Goal: Communication & Community: Answer question/provide support

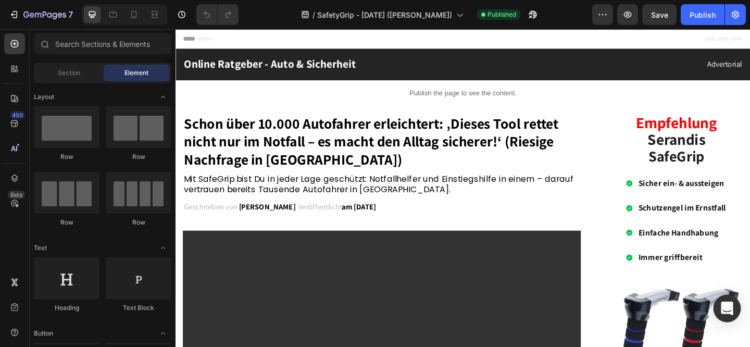
click at [728, 309] on icon "Open Intercom Messenger" at bounding box center [727, 309] width 12 height 14
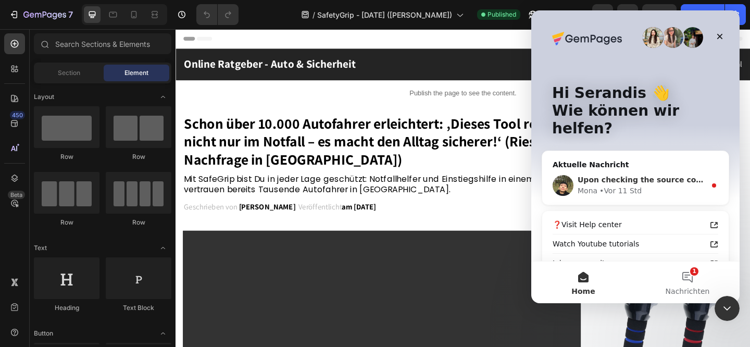
click at [602, 186] on div "• Vor 11 Std" at bounding box center [621, 191] width 42 height 11
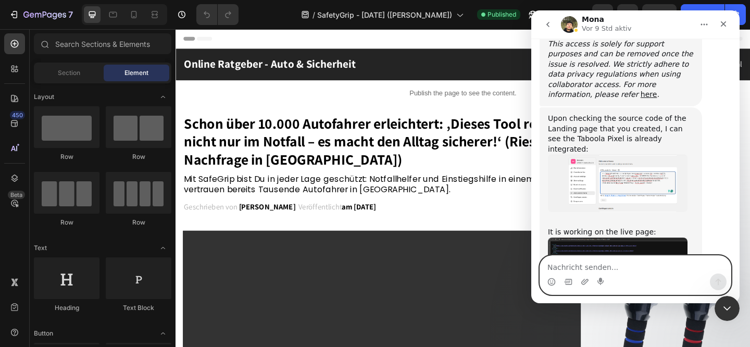
scroll to position [1053, 0]
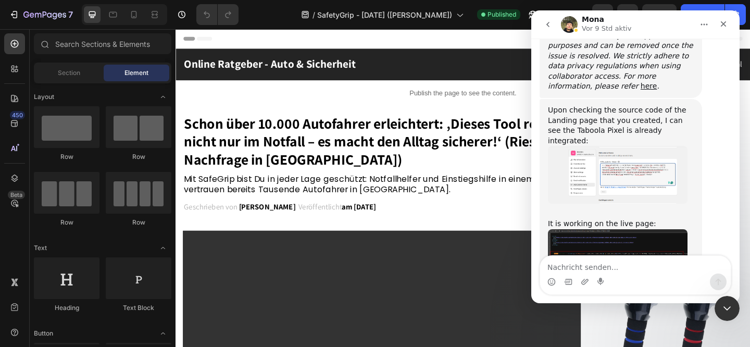
click at [583, 229] on img "Mona sagt…" at bounding box center [618, 245] width 140 height 33
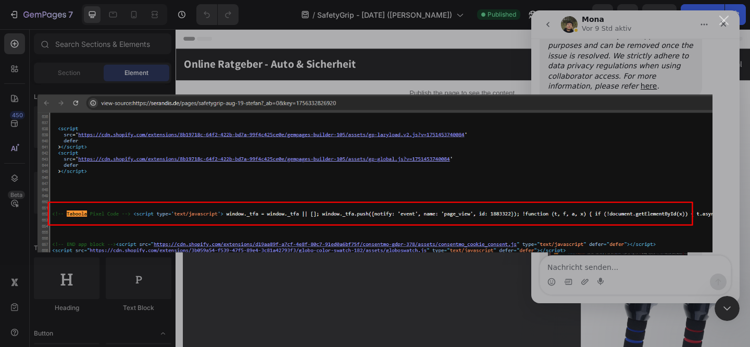
click at [628, 256] on div "Intercom Messenger" at bounding box center [375, 173] width 750 height 347
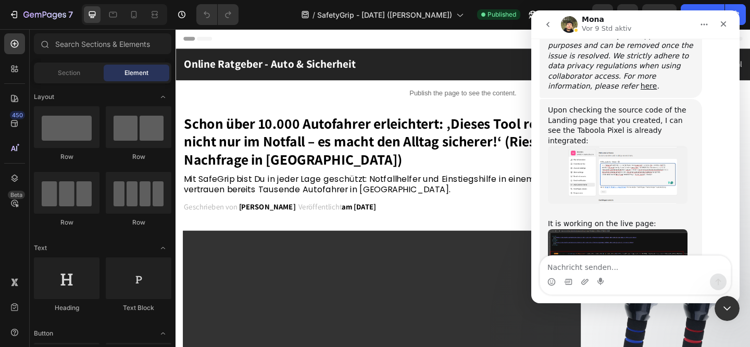
click at [601, 229] on img "Mona sagt…" at bounding box center [618, 245] width 140 height 33
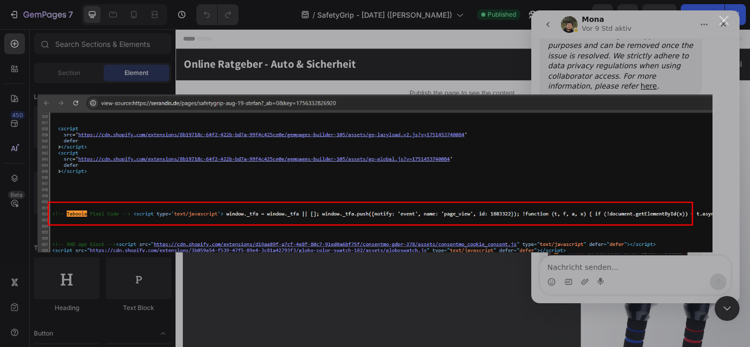
click at [655, 287] on div "Intercom Messenger" at bounding box center [375, 173] width 750 height 347
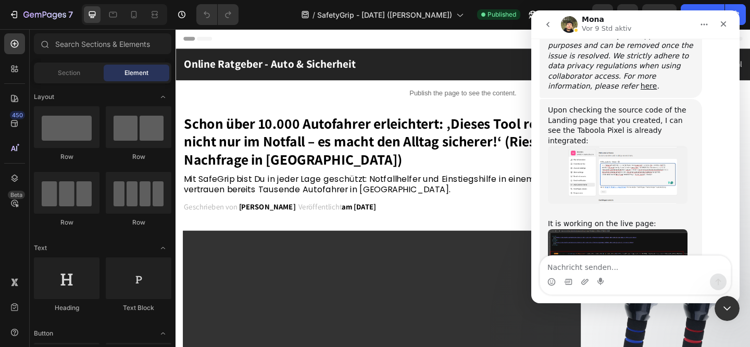
click at [642, 146] on img "Mona sagt…" at bounding box center [618, 174] width 140 height 57
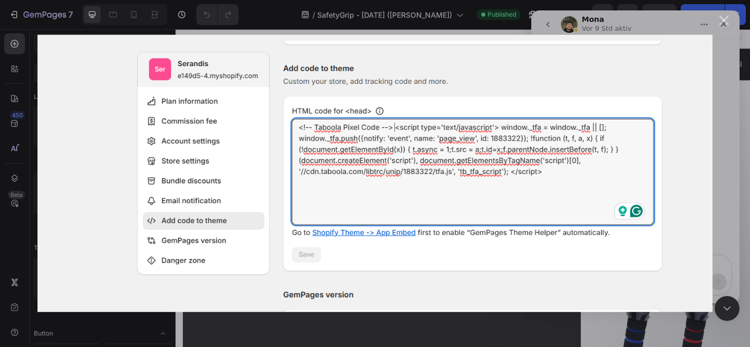
click at [623, 316] on div "Intercom Messenger" at bounding box center [375, 173] width 750 height 347
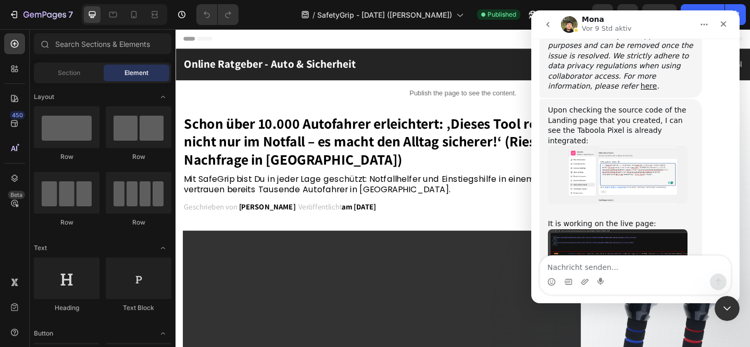
drag, startPoint x: 547, startPoint y: 207, endPoint x: 639, endPoint y: 218, distance: 93.0
click at [639, 218] on div "Upon checking the source code of the Landing page that you created, I can see t…" at bounding box center [621, 196] width 163 height 195
copy div "May I ask if the pixels are triggered correctly on your report?"
click at [580, 267] on textarea "Nachricht senden..." at bounding box center [635, 265] width 191 height 18
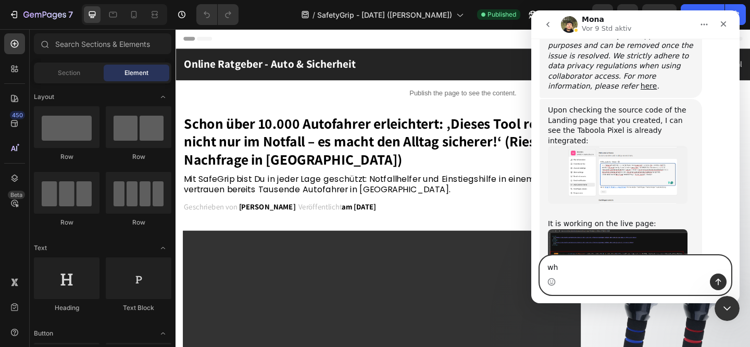
type textarea "w"
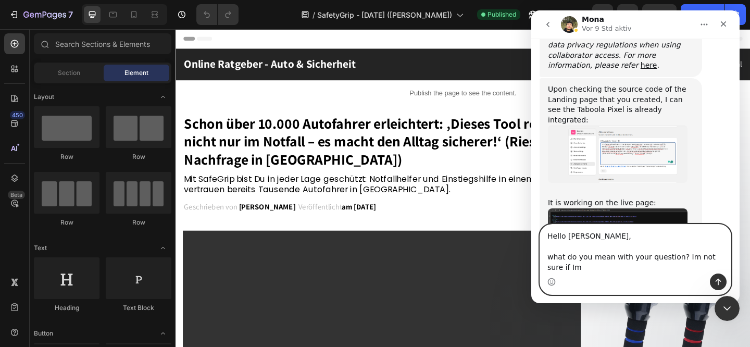
scroll to position [1084, 0]
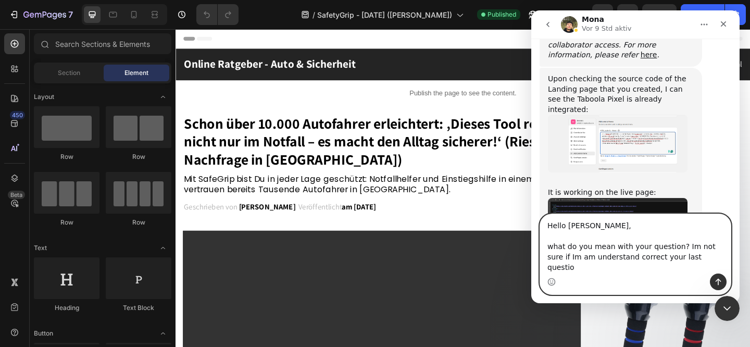
type textarea "Hello [PERSON_NAME], what do you mean with your question? Im not sure if Im am …"
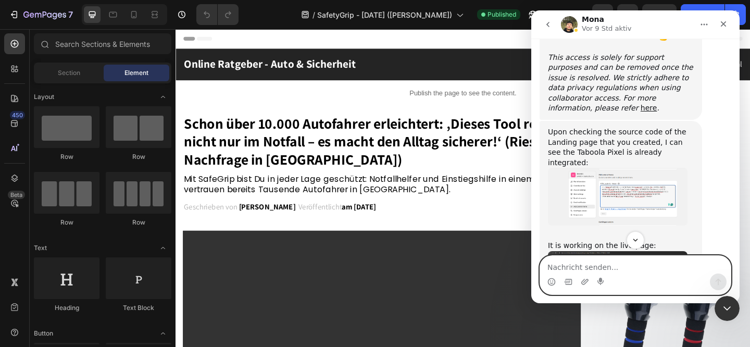
scroll to position [1039, 0]
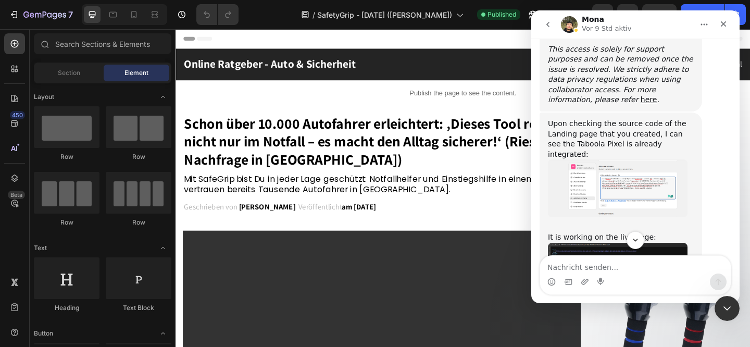
click at [596, 159] on img "Mona sagt…" at bounding box center [618, 187] width 140 height 57
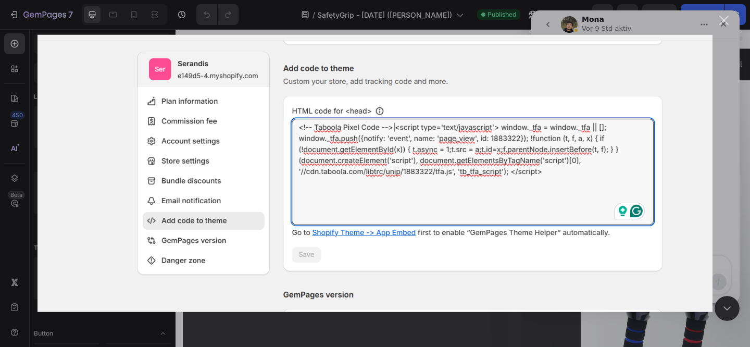
scroll to position [0, 0]
click at [610, 325] on div "Intercom Messenger" at bounding box center [375, 173] width 750 height 347
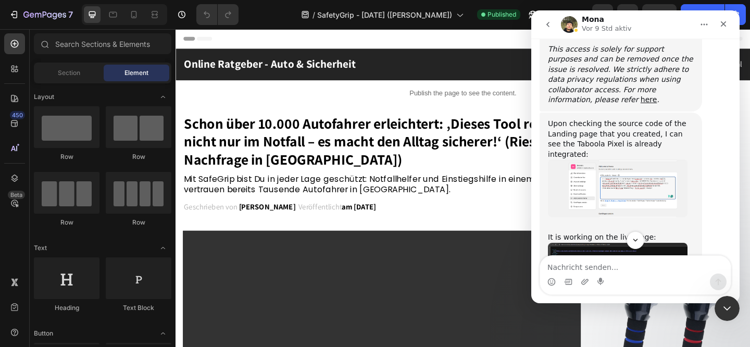
click at [622, 243] on img "Mona sagt…" at bounding box center [618, 259] width 140 height 33
click at [622, 201] on img "Schließen" at bounding box center [375, 184] width 675 height 158
click at [622, 243] on img "Mona sagt…" at bounding box center [618, 259] width 140 height 33
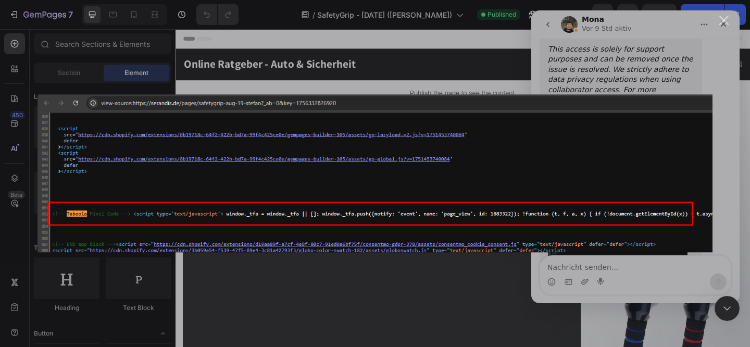
click at [615, 266] on div "Intercom Messenger" at bounding box center [375, 173] width 750 height 347
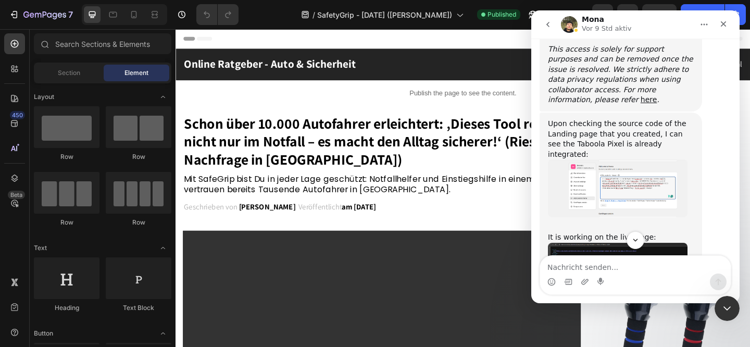
scroll to position [1120, 0]
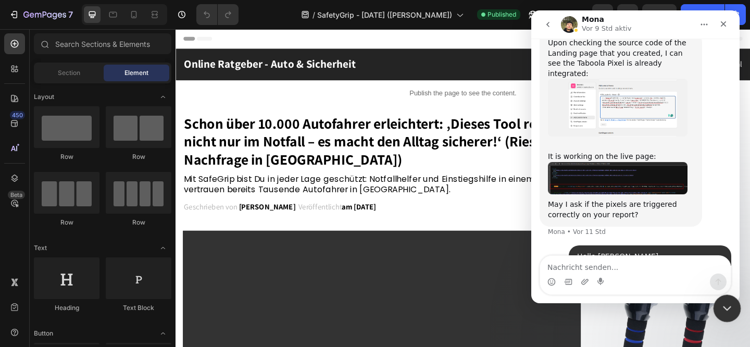
click at [723, 309] on icon "Intercom-Nachrichtendienst schließen" at bounding box center [726, 307] width 13 height 13
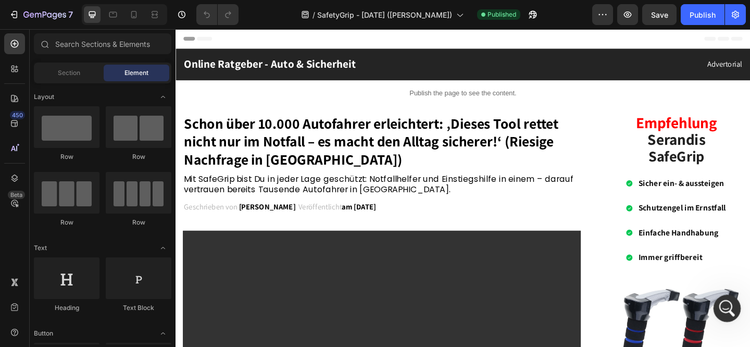
scroll to position [1147, 0]
